Goal: Transaction & Acquisition: Purchase product/service

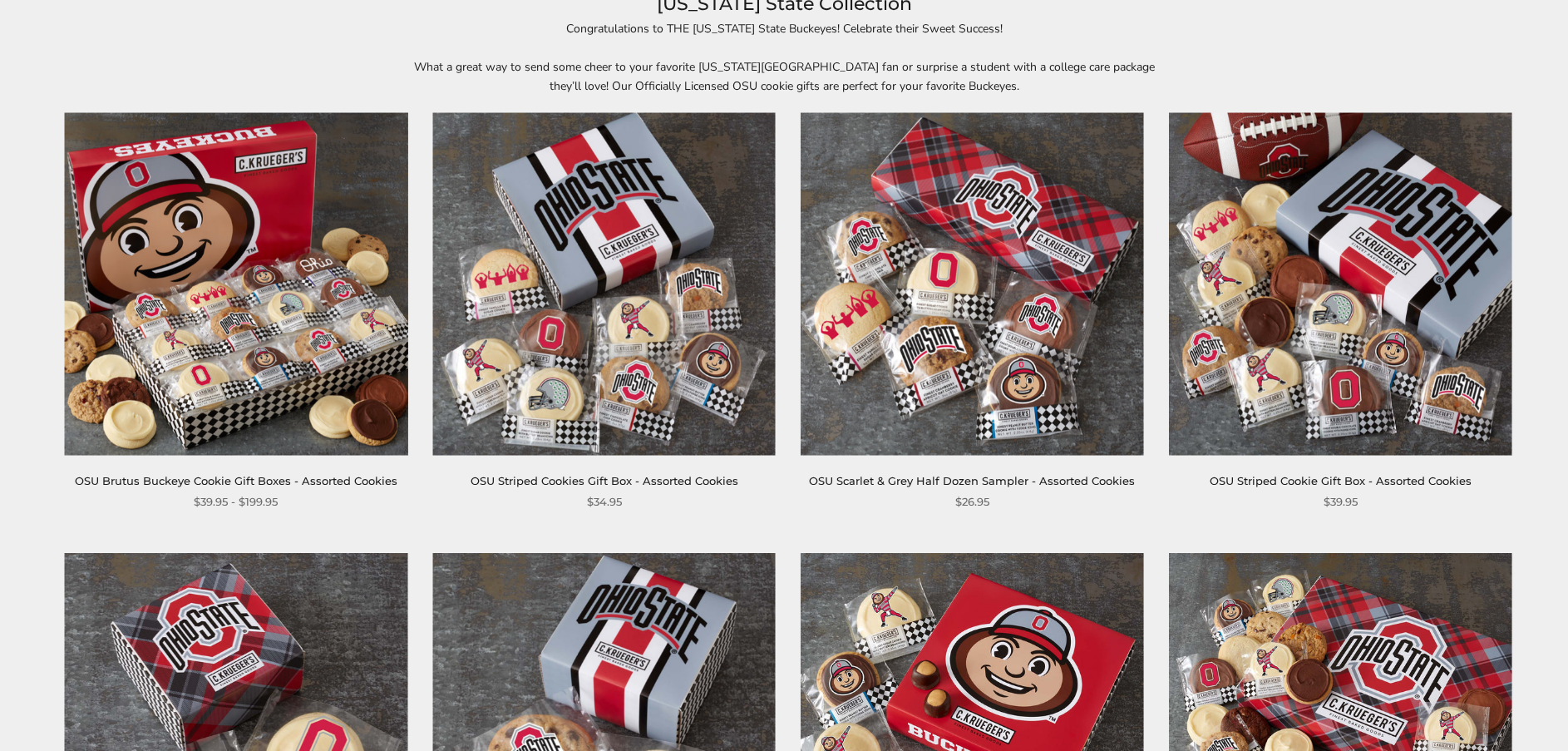
scroll to position [250, 0]
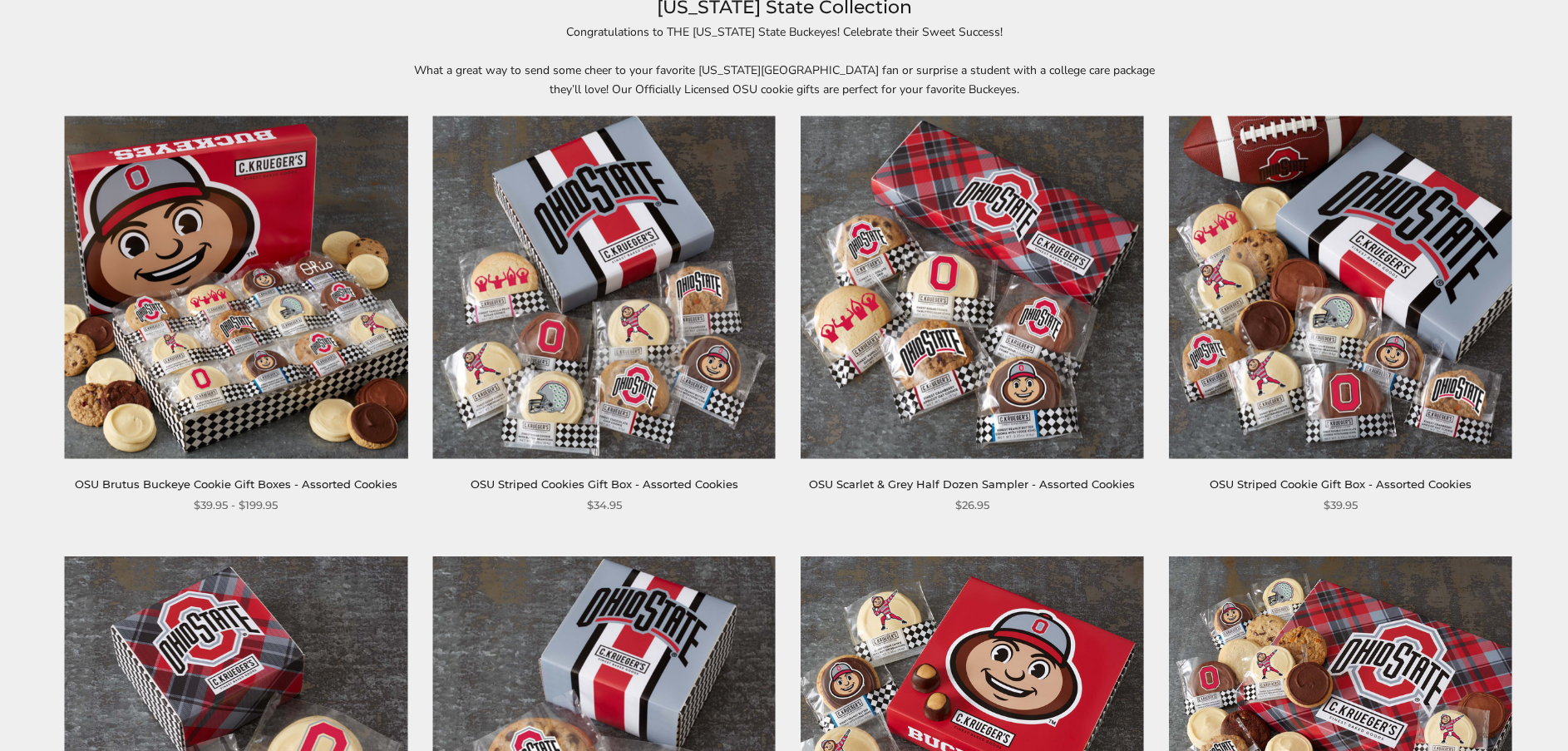
click at [673, 481] on link "OSU Striped Cookies Gift Box - Assorted Cookies" at bounding box center [605, 484] width 268 height 14
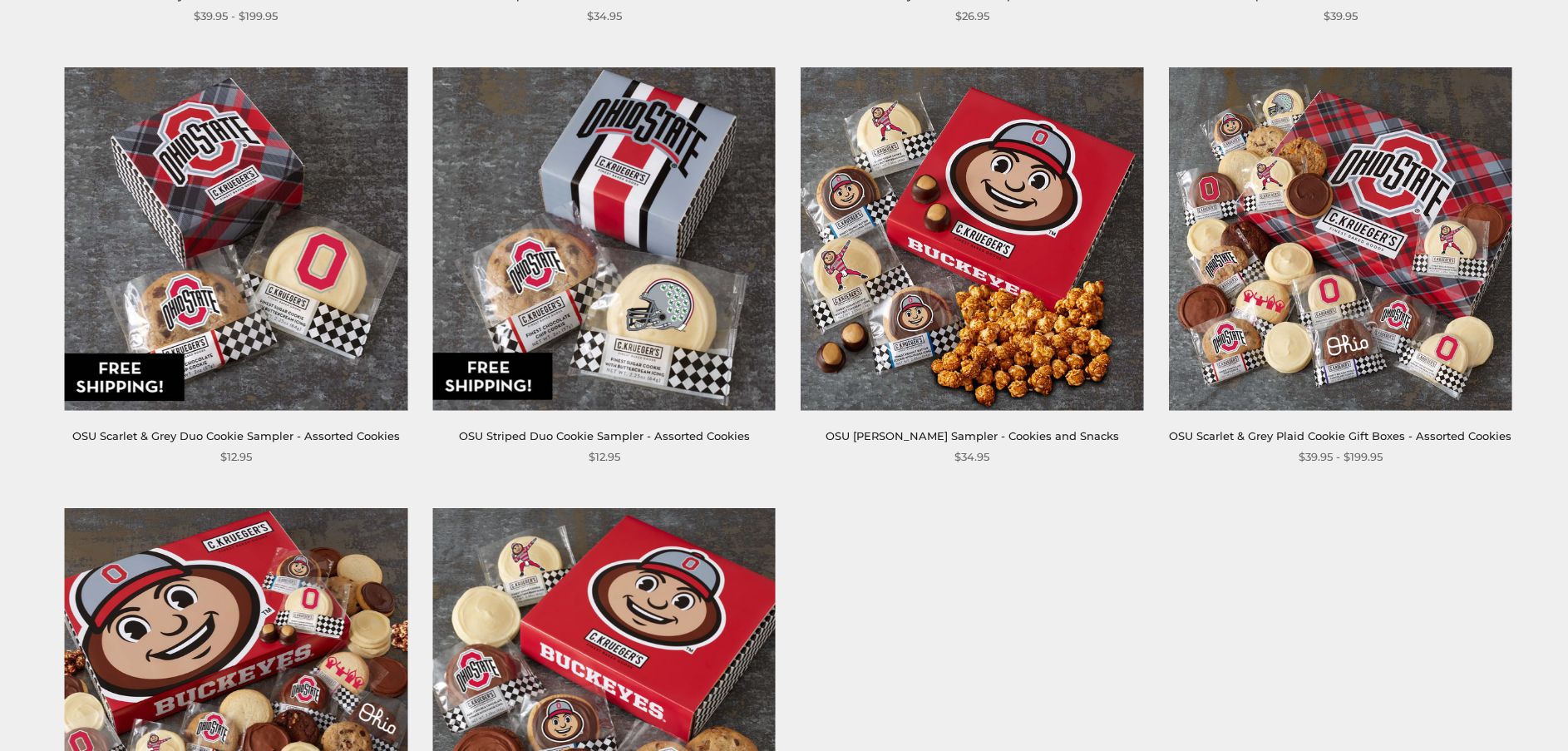
scroll to position [749, 0]
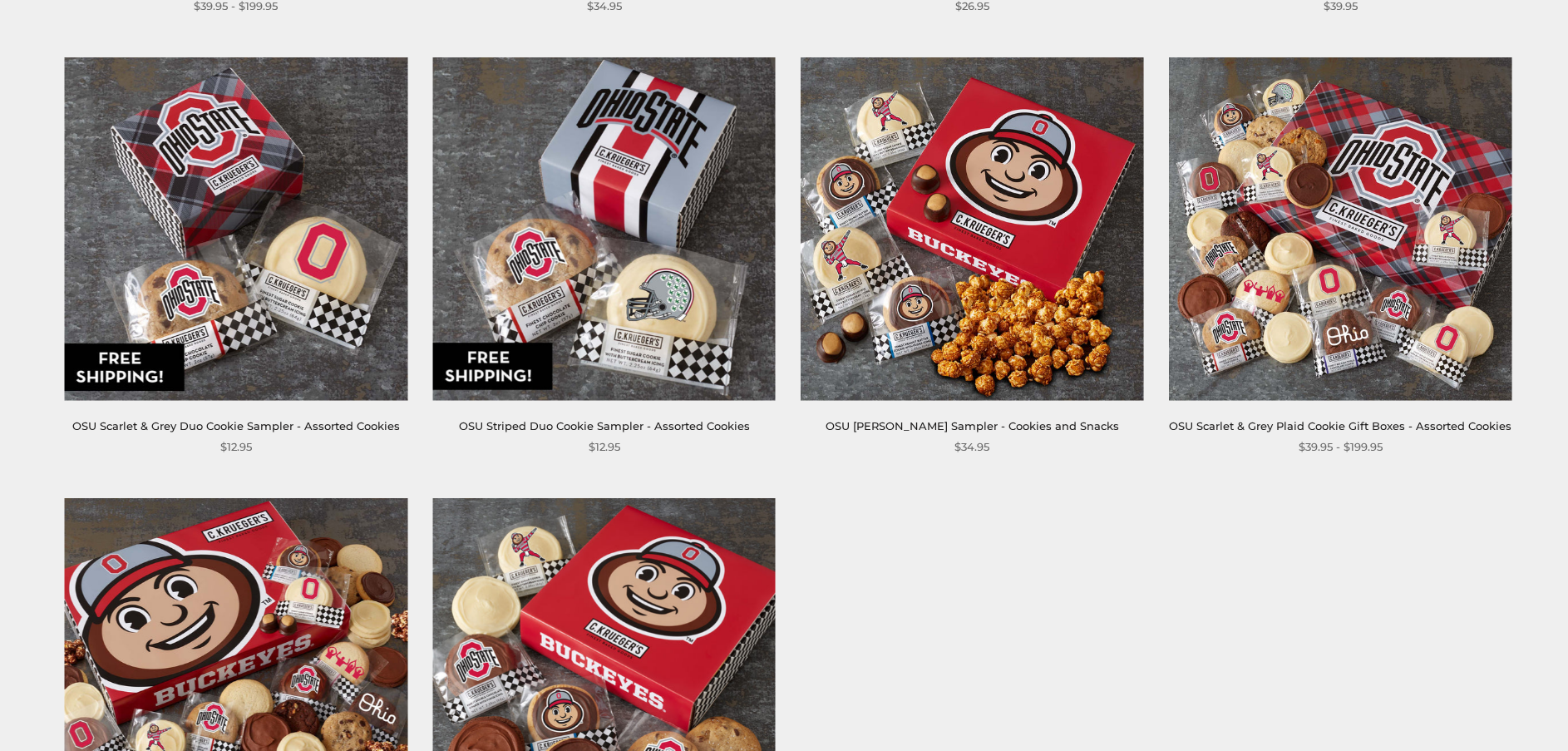
click at [521, 426] on link "OSU Striped Duo Cookie Sampler - Assorted Cookies" at bounding box center [604, 427] width 291 height 14
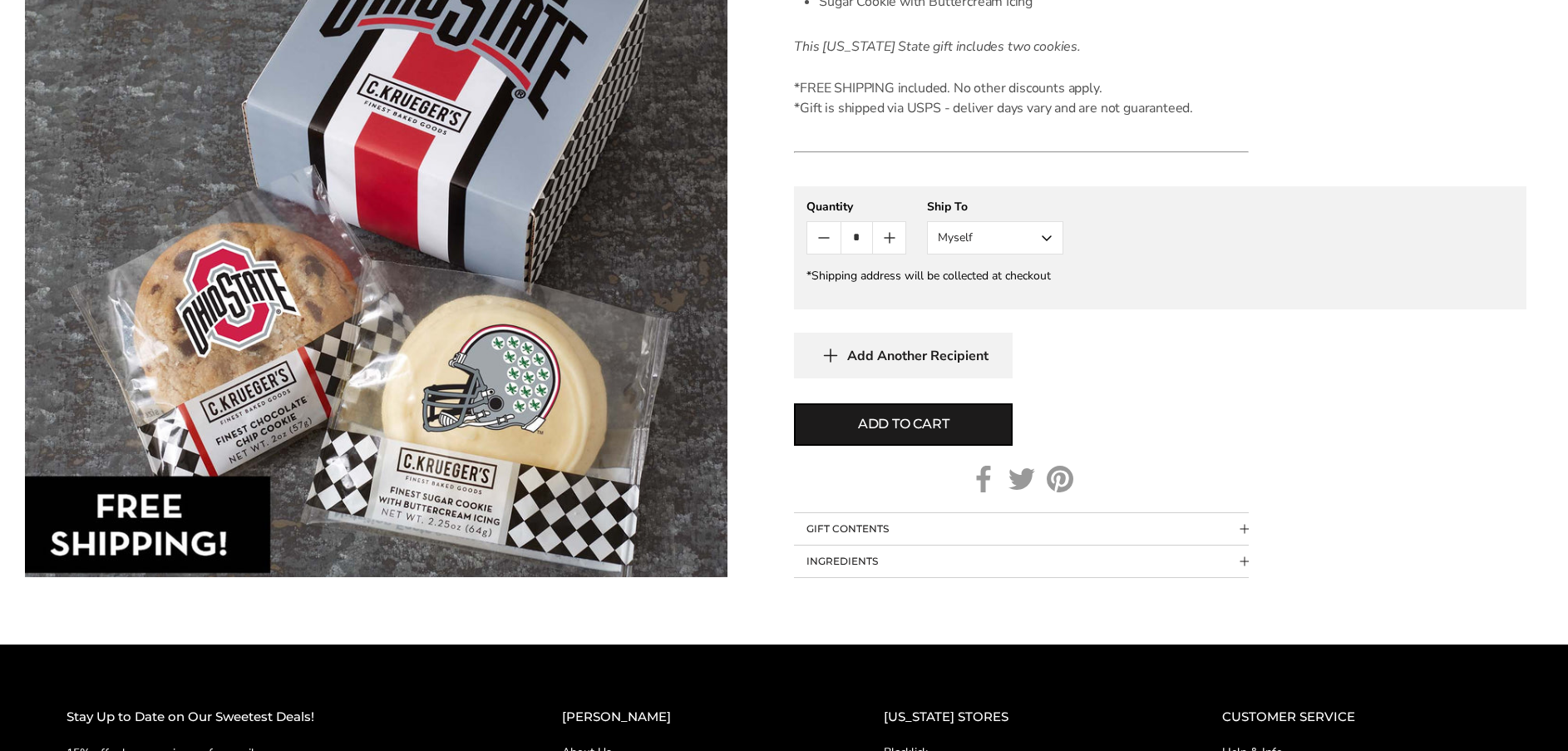
scroll to position [666, 0]
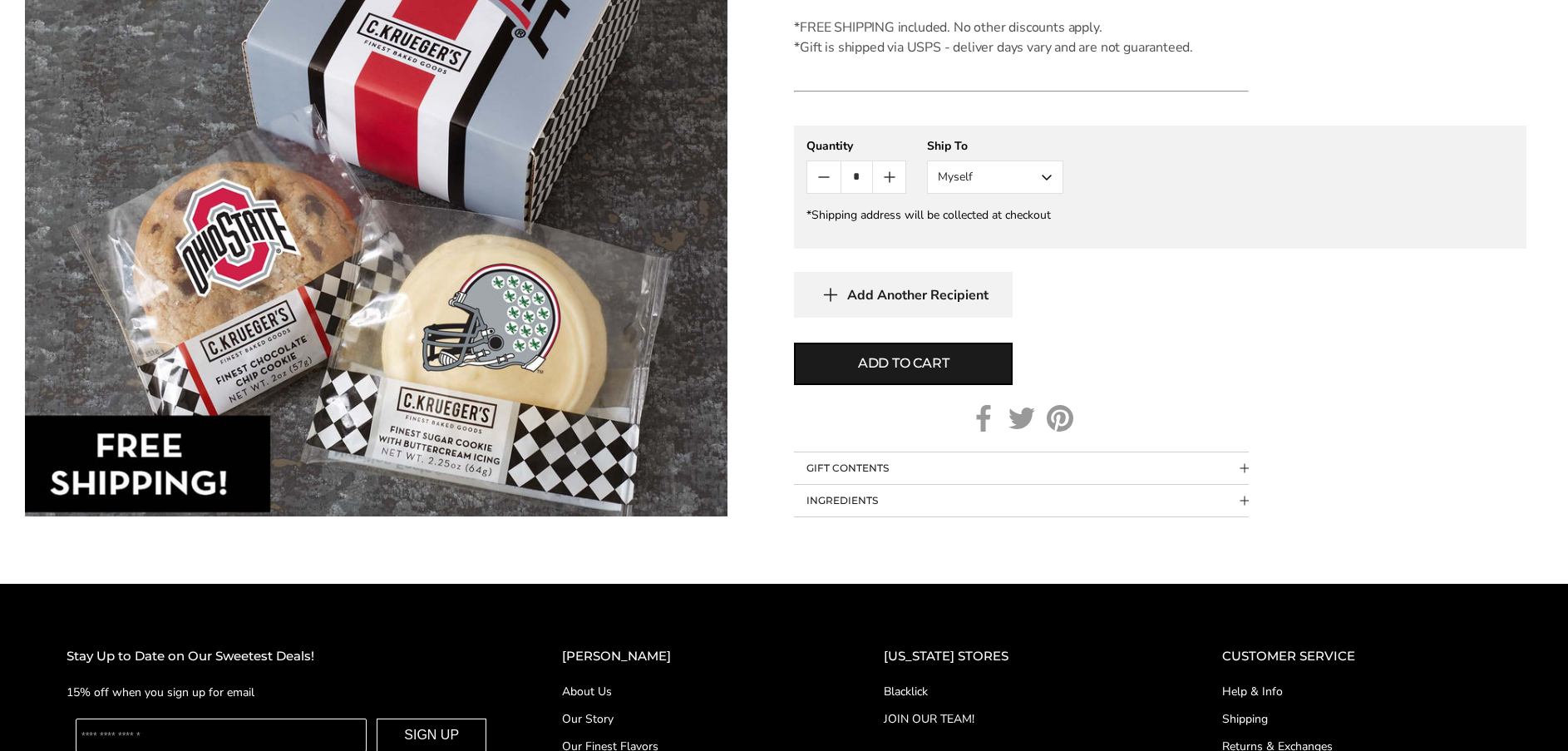
click at [910, 485] on button "INGREDIENTS" at bounding box center [1022, 500] width 455 height 32
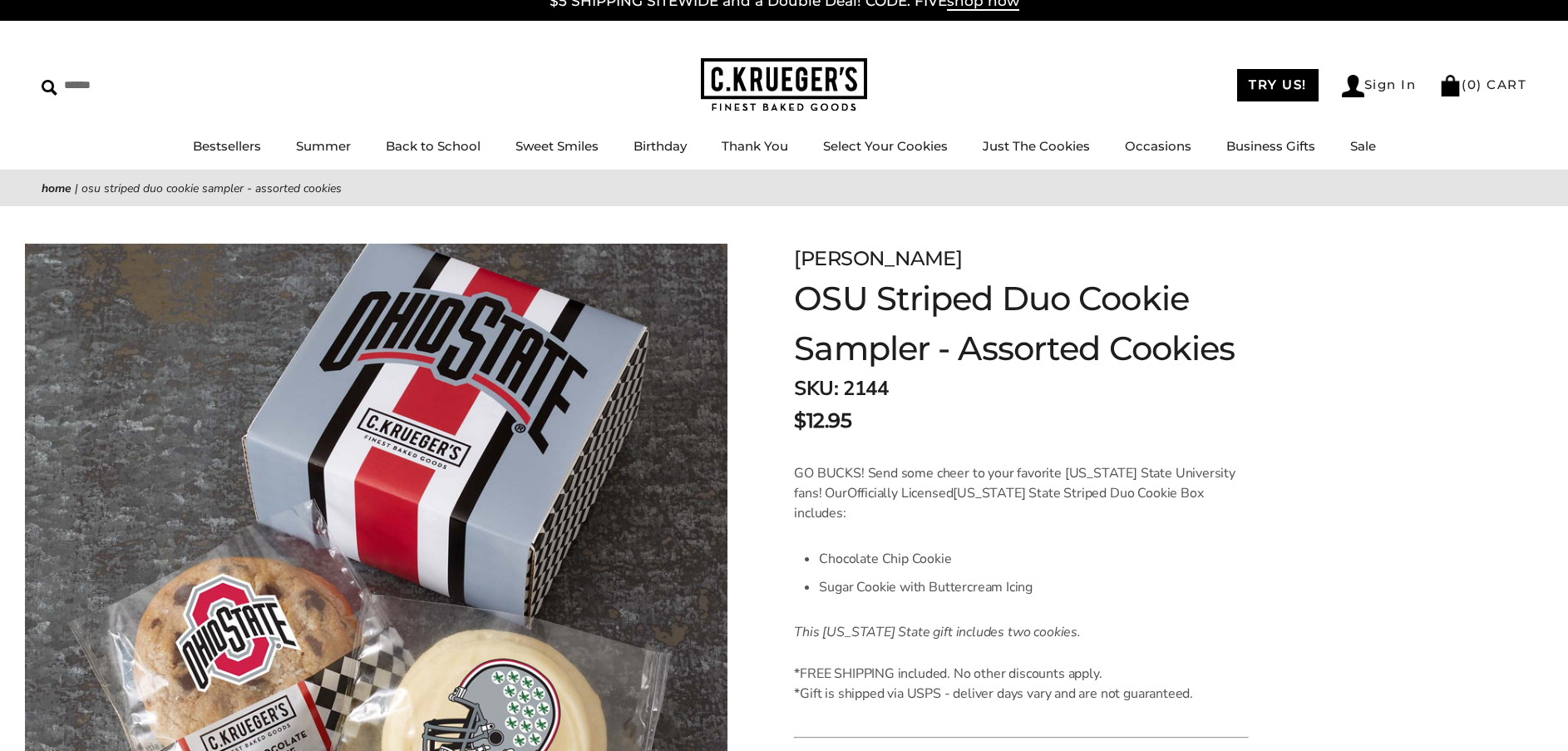
scroll to position [0, 0]
